Goal: Navigation & Orientation: Go to known website

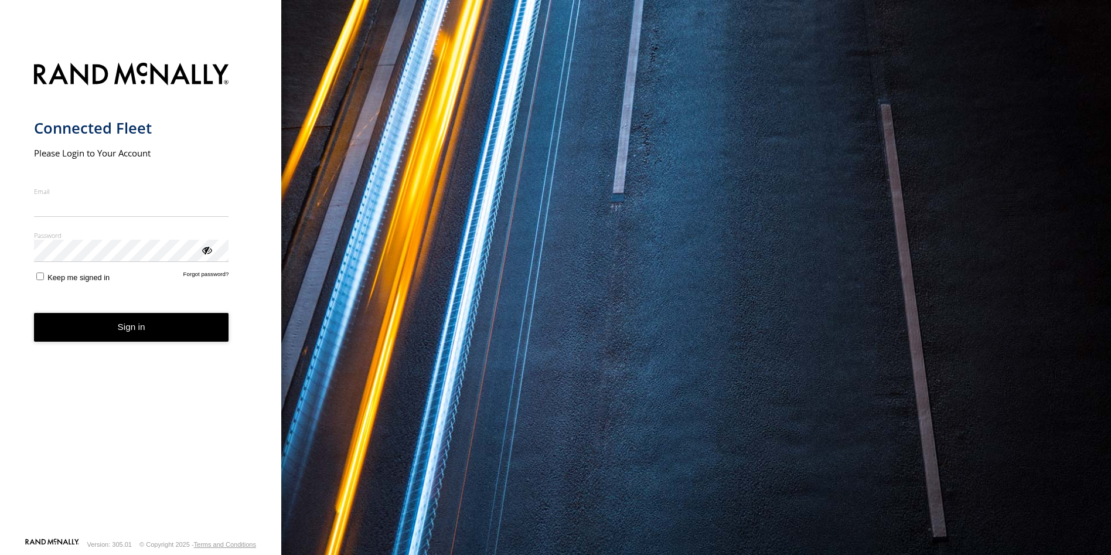
type input "**********"
click at [135, 338] on button "Sign in" at bounding box center [131, 327] width 195 height 29
